Goal: Check status: Check status

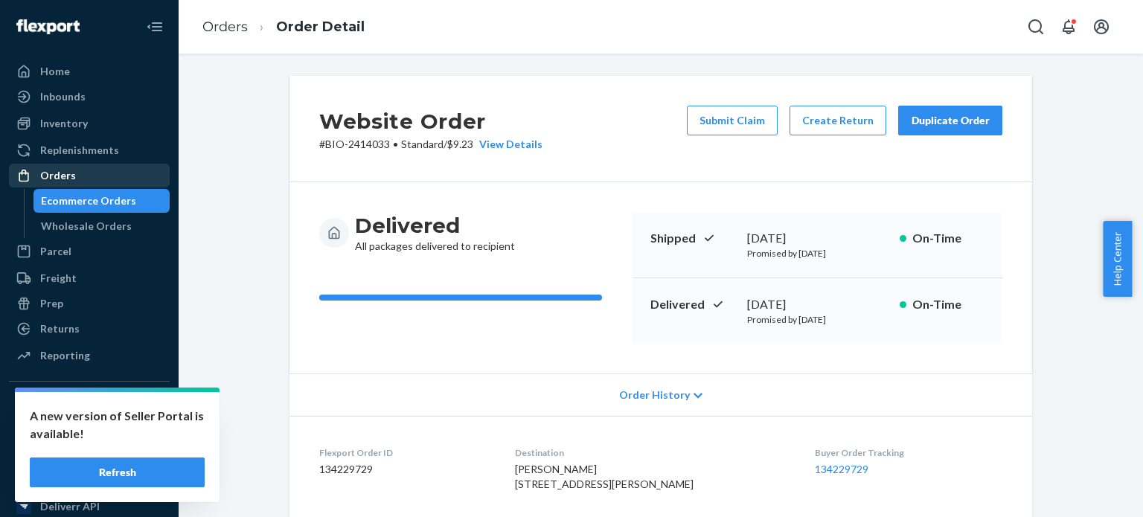
scroll to position [497, 0]
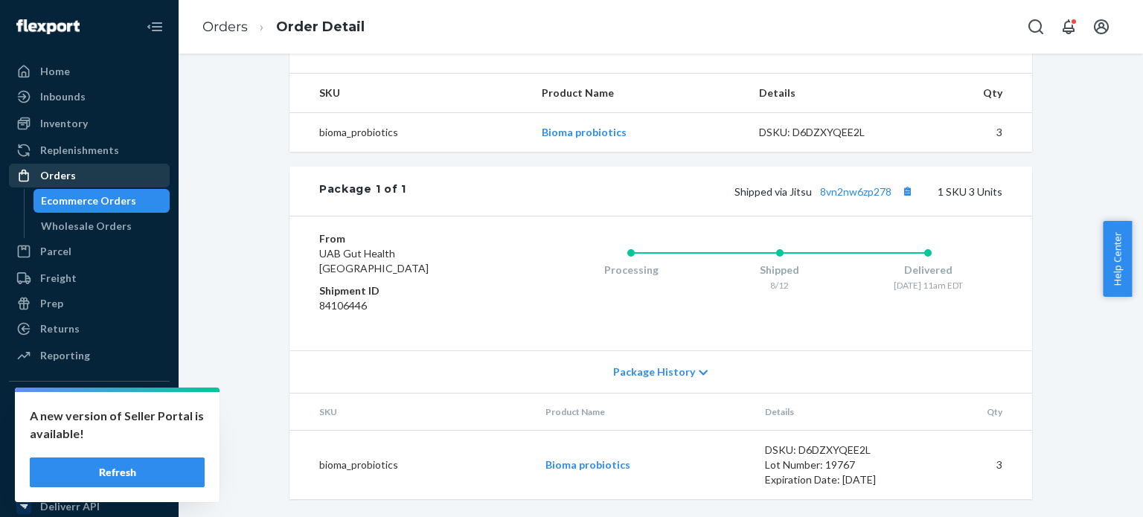
click at [66, 175] on div "Orders" at bounding box center [58, 175] width 36 height 15
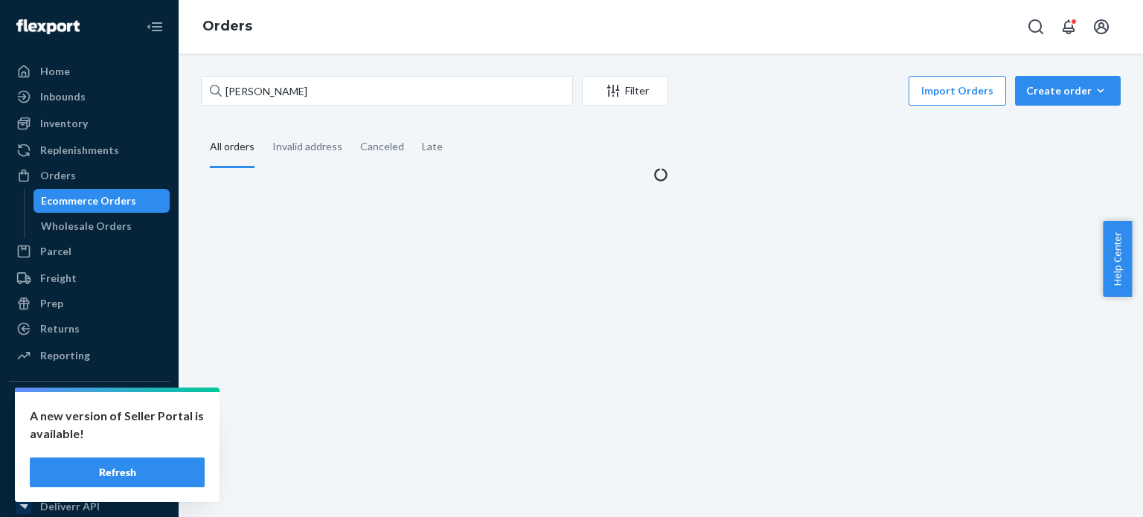
click at [244, 76] on div "[PERSON_NAME]" at bounding box center [387, 91] width 372 height 30
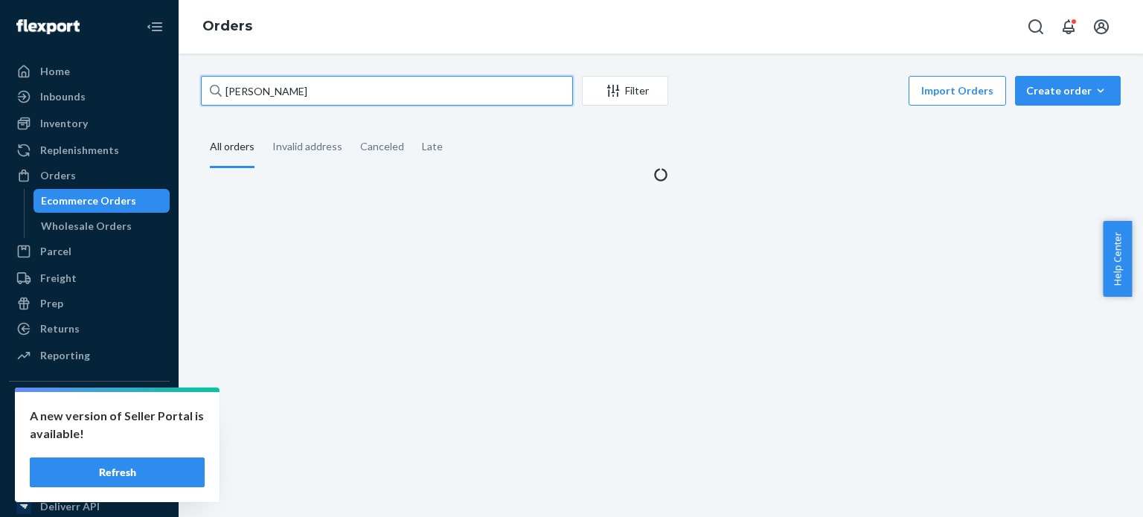
click at [244, 76] on input "[PERSON_NAME]" at bounding box center [387, 91] width 372 height 30
click at [247, 88] on input "[PERSON_NAME]" at bounding box center [387, 91] width 372 height 30
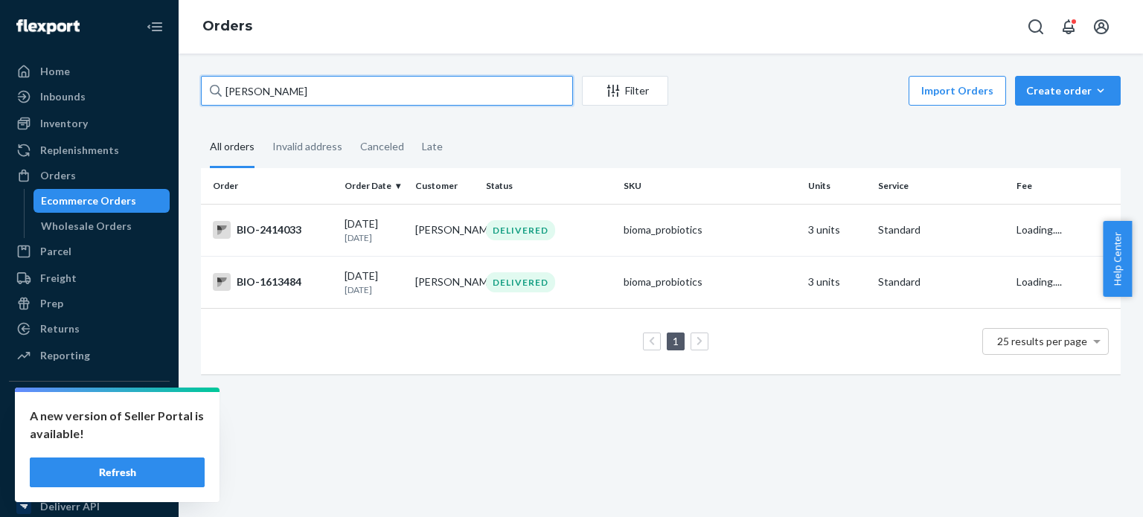
paste input "[PERSON_NAME]"
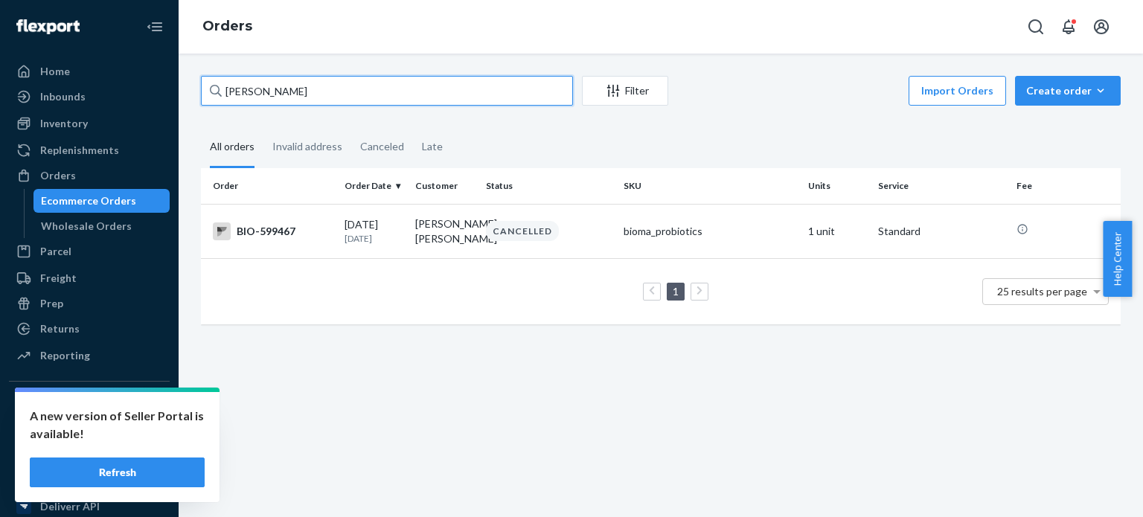
click at [269, 93] on input "[PERSON_NAME]" at bounding box center [387, 91] width 372 height 30
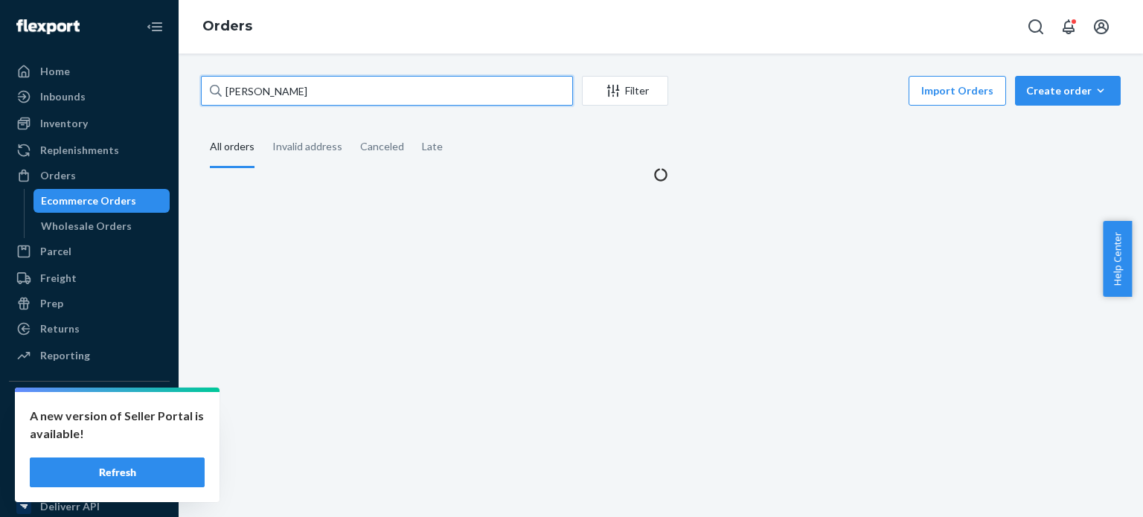
type input "[PERSON_NAME]"
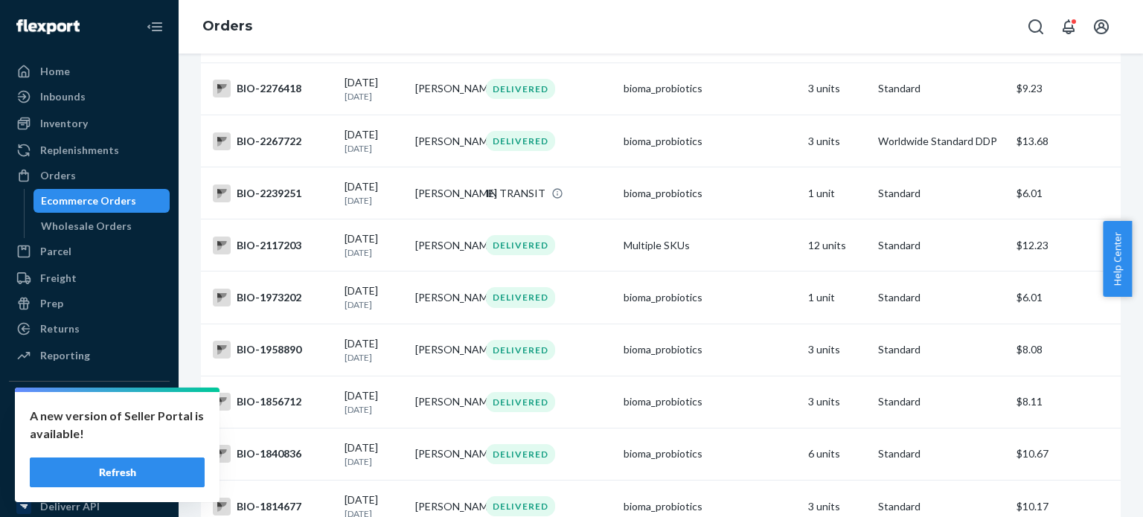
scroll to position [372, 0]
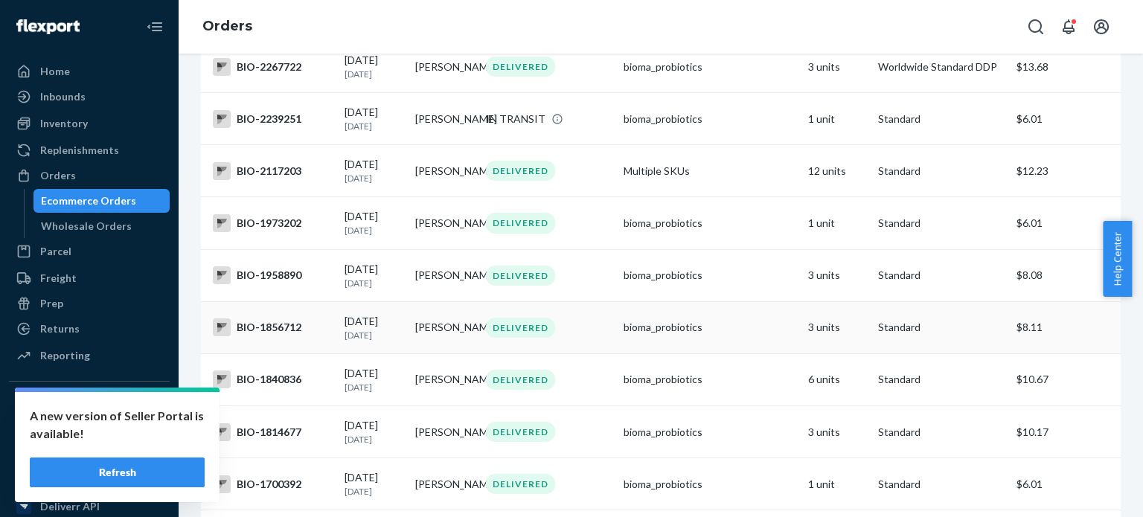
click at [280, 336] on div "BIO-1856712" at bounding box center [273, 327] width 120 height 18
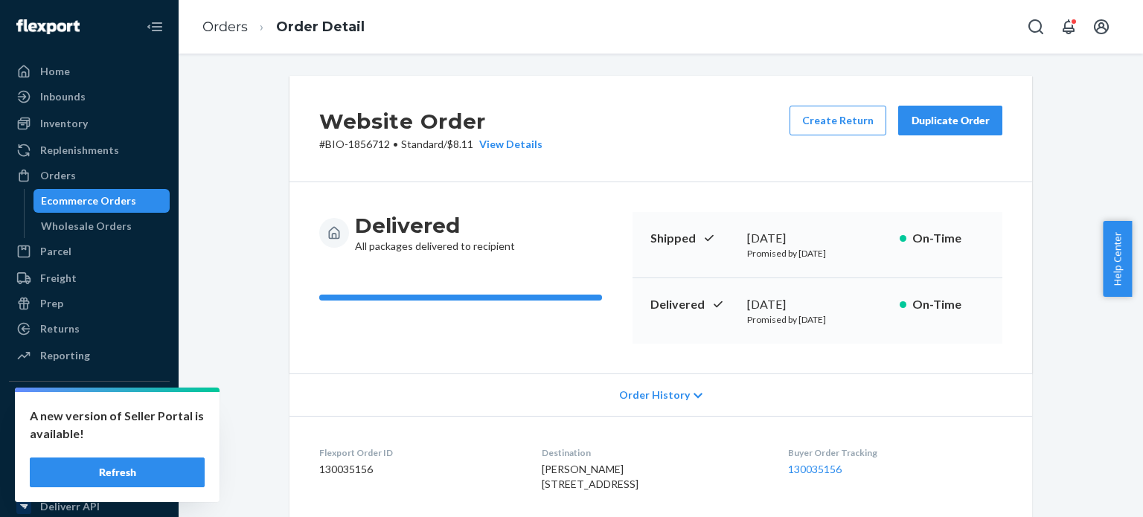
click at [200, 17] on ol "Orders Order Detail" at bounding box center [283, 27] width 186 height 44
click at [210, 35] on li "Orders" at bounding box center [224, 27] width 45 height 19
click at [220, 31] on link "Orders" at bounding box center [224, 27] width 45 height 16
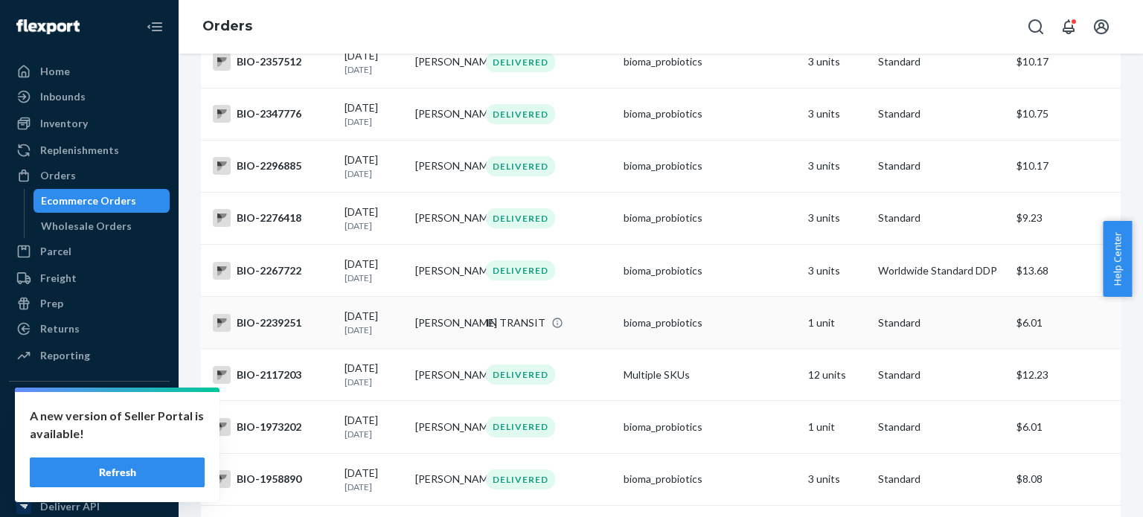
scroll to position [223, 0]
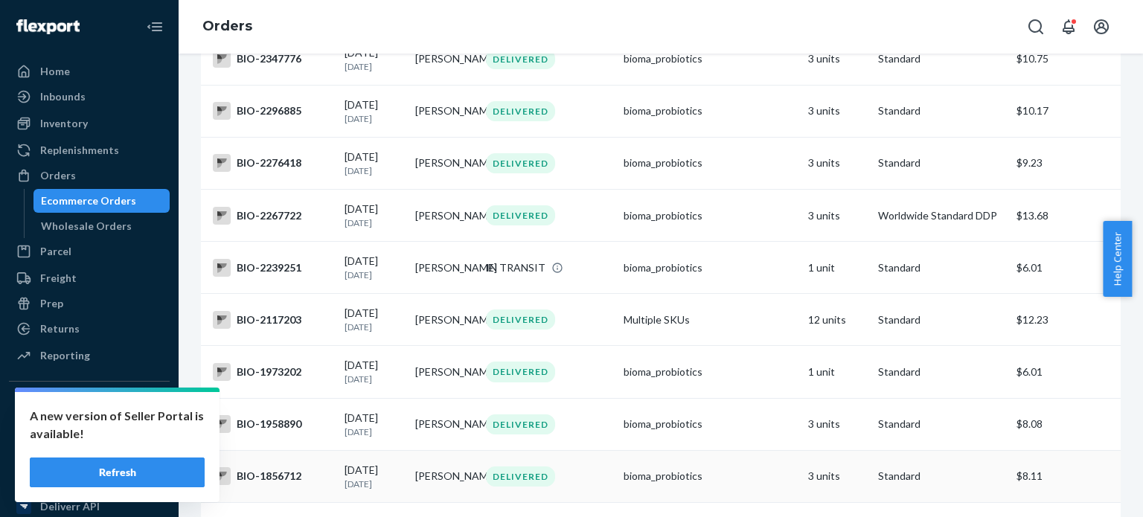
click at [277, 485] on div "BIO-1856712" at bounding box center [273, 476] width 120 height 18
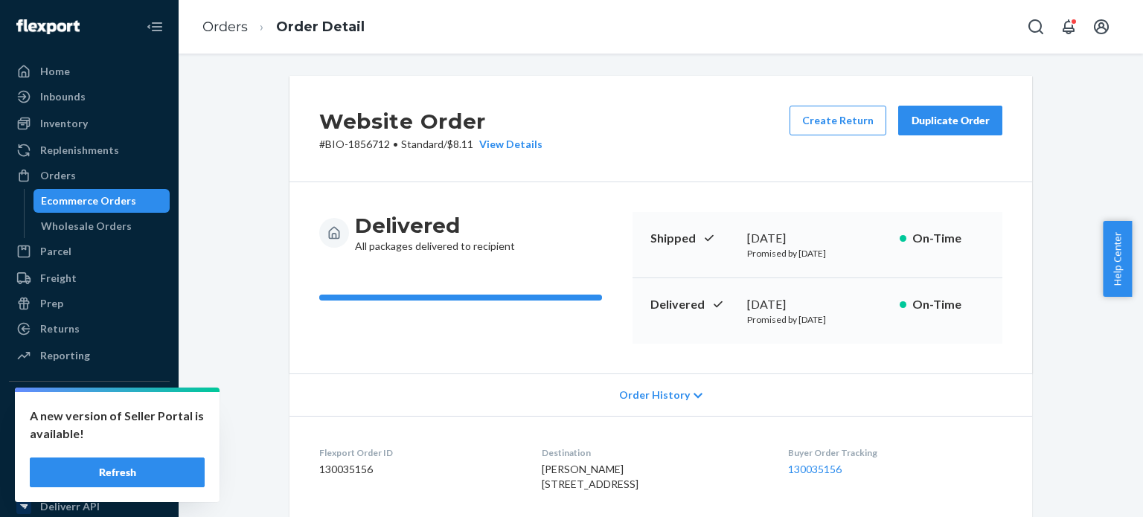
click at [1032, 163] on div "Website Order # BIO-1856712 • Standard / $8.11 View Details Create Return Dupli…" at bounding box center [660, 522] width 765 height 893
click at [76, 167] on div "Orders" at bounding box center [89, 175] width 158 height 21
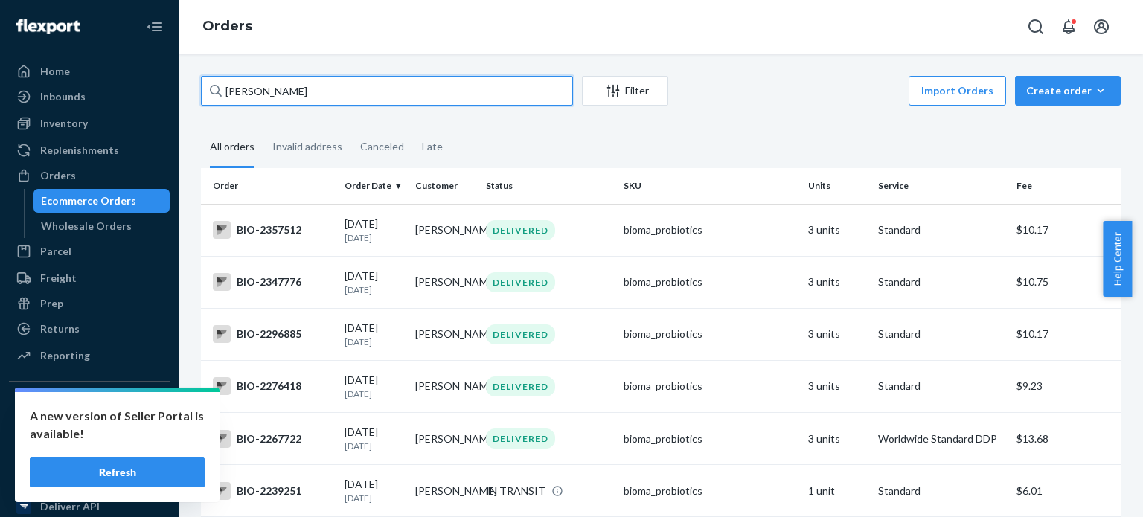
click at [370, 83] on input "[PERSON_NAME]" at bounding box center [387, 91] width 372 height 30
click at [370, 82] on input "[PERSON_NAME]" at bounding box center [387, 91] width 372 height 30
paste input "[PERSON_NAME]"
type input "[PERSON_NAME]"
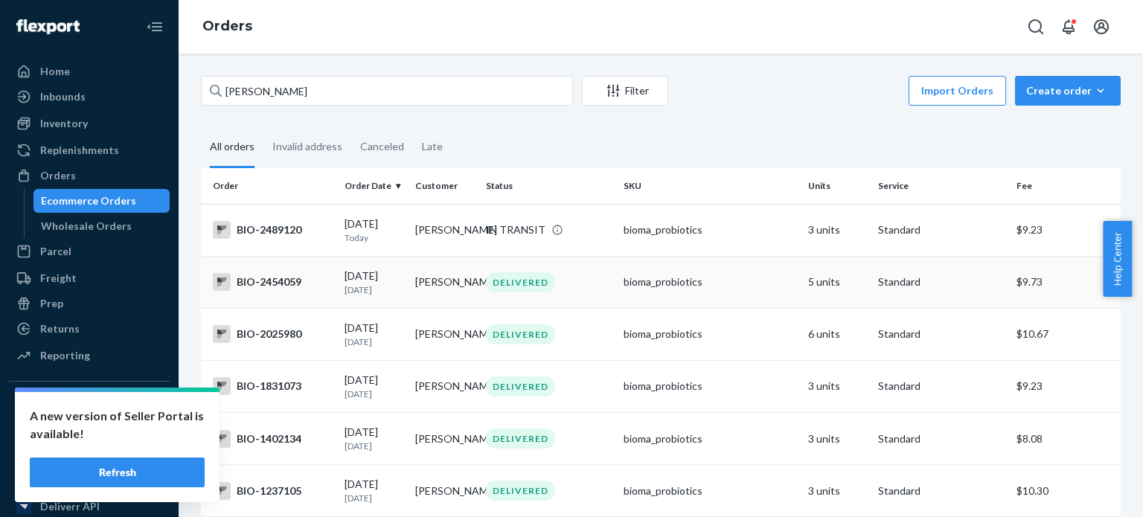
click at [289, 289] on div "BIO-2454059" at bounding box center [273, 282] width 120 height 18
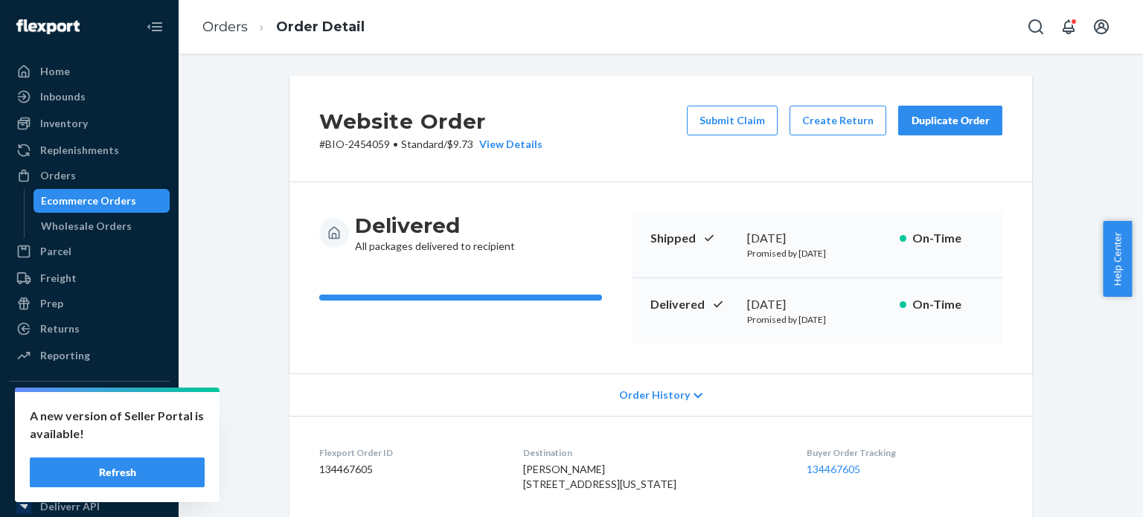
click at [661, 393] on span "Order History" at bounding box center [654, 395] width 71 height 15
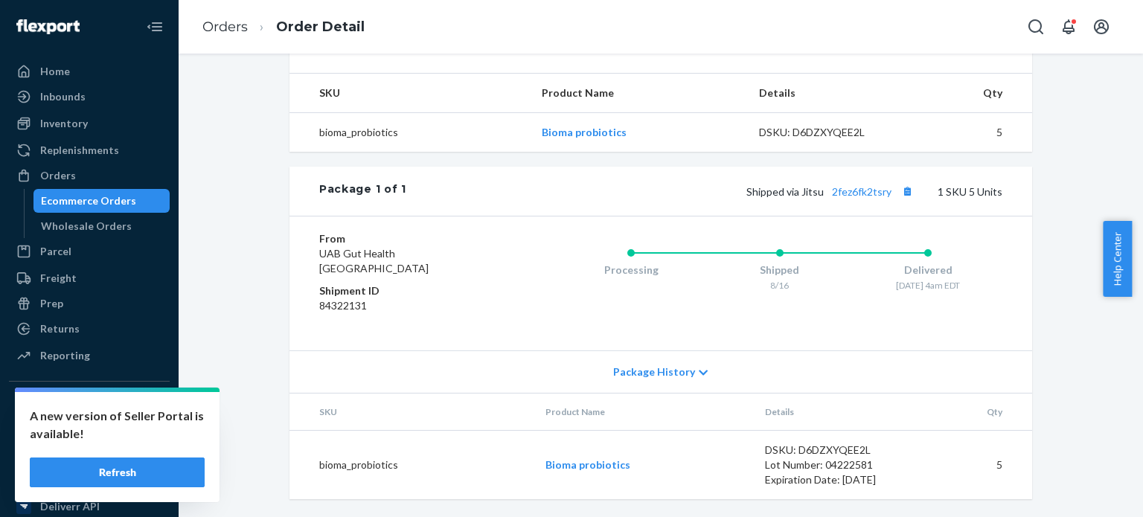
scroll to position [893, 0]
